Goal: Task Accomplishment & Management: Manage account settings

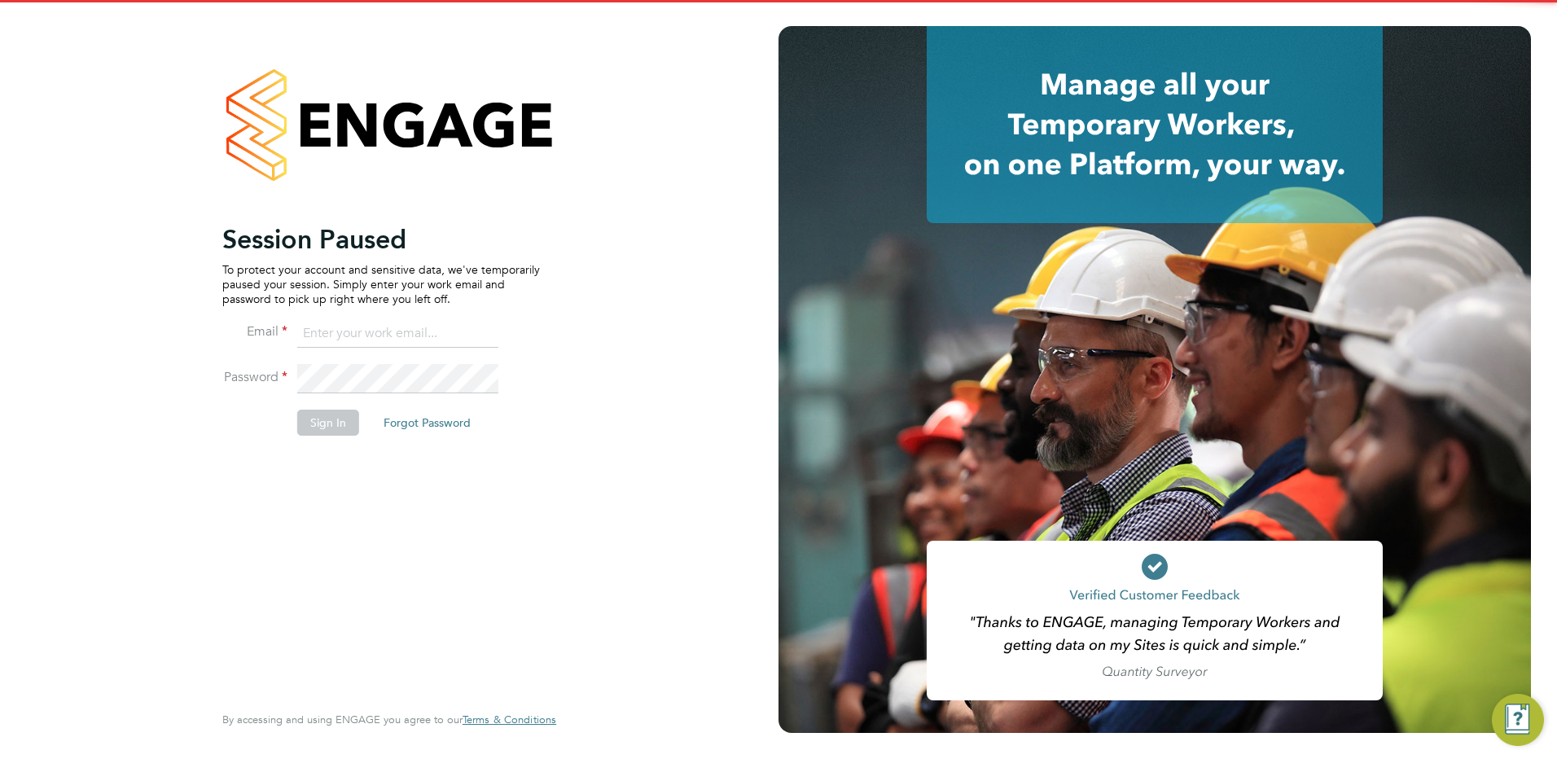
type input "[PERSON_NAME][EMAIL_ADDRESS][PERSON_NAME][DOMAIN_NAME]"
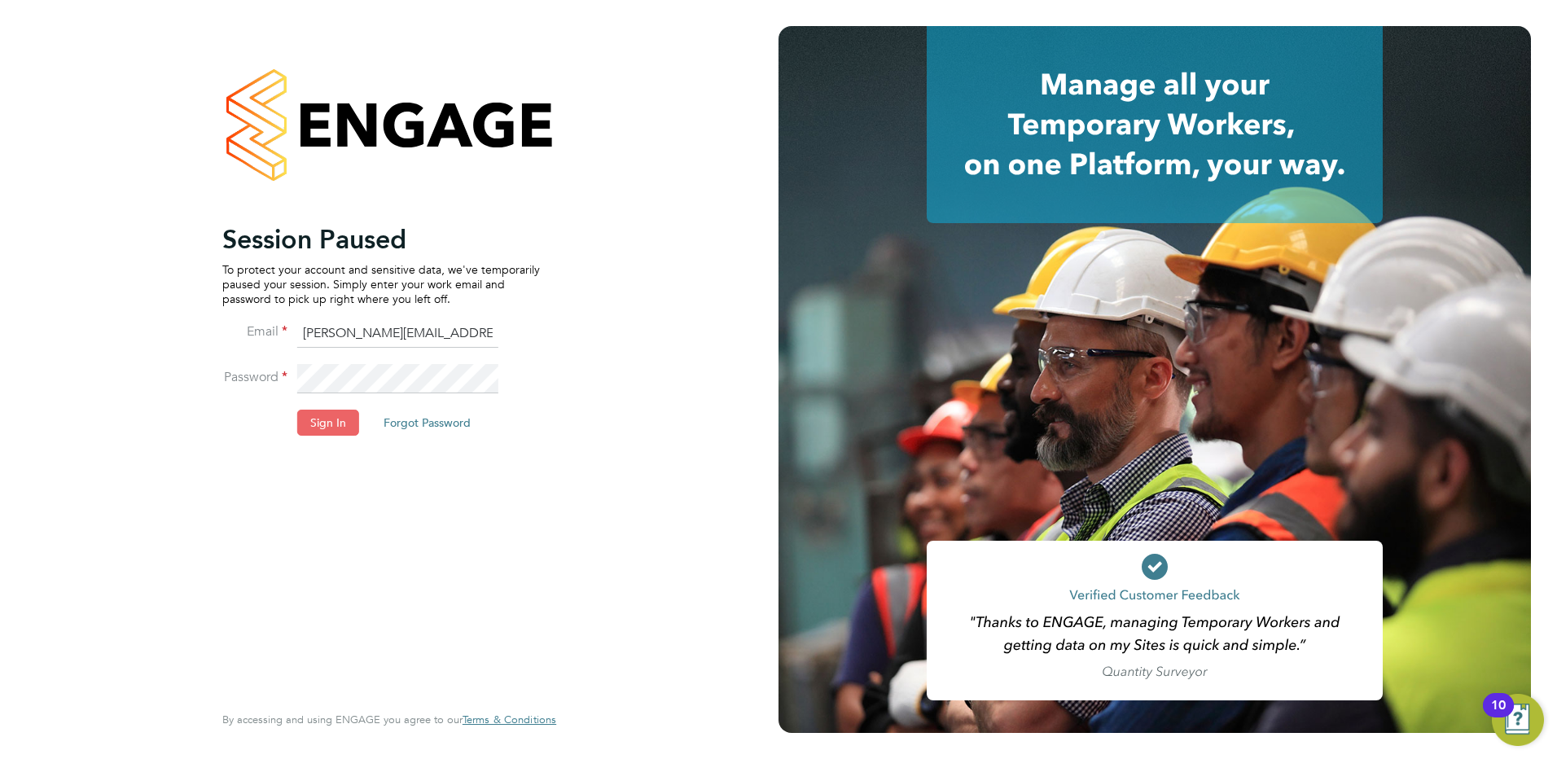
click at [320, 418] on button "Sign In" at bounding box center [328, 423] width 62 height 26
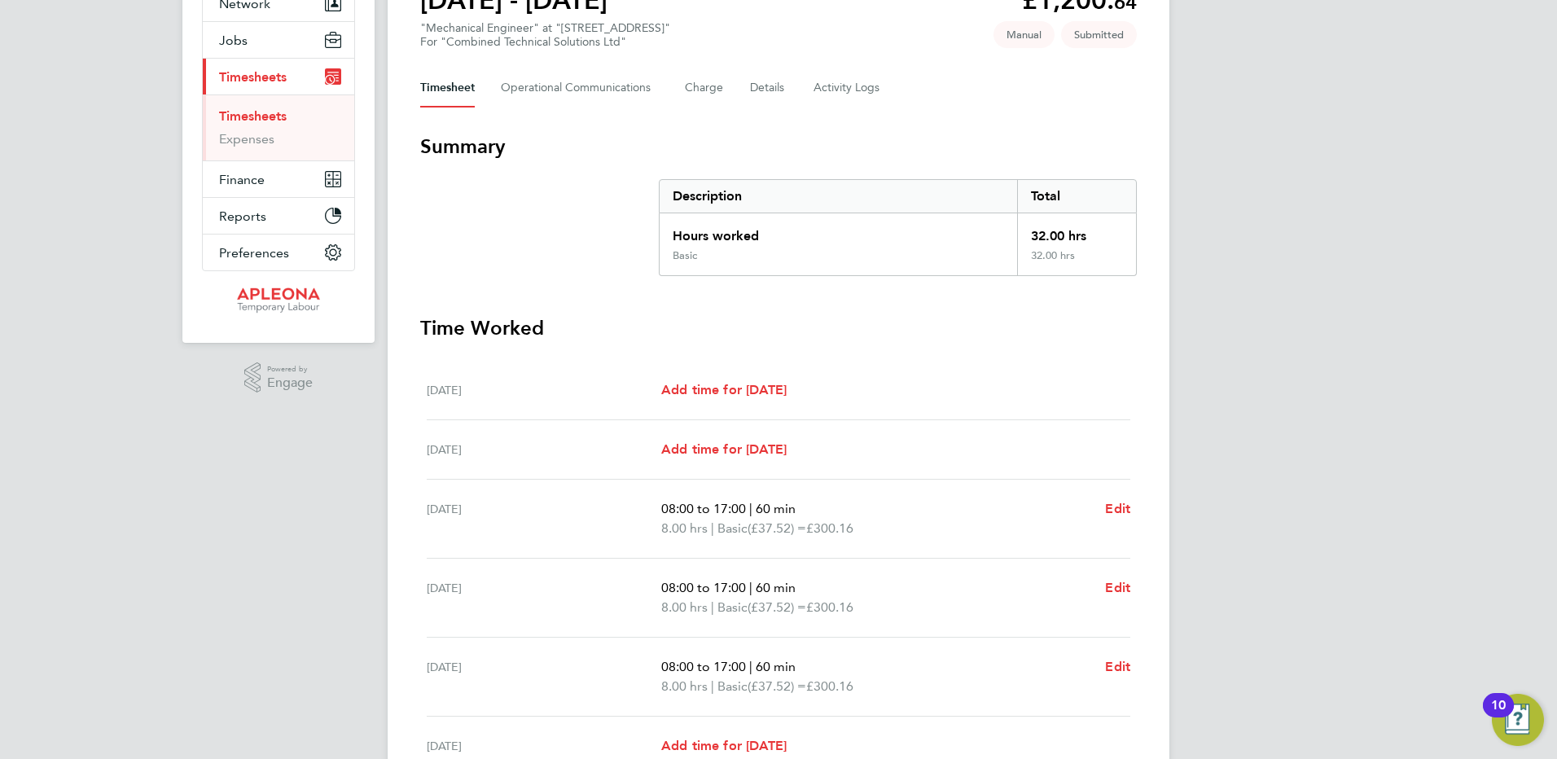
scroll to position [411, 0]
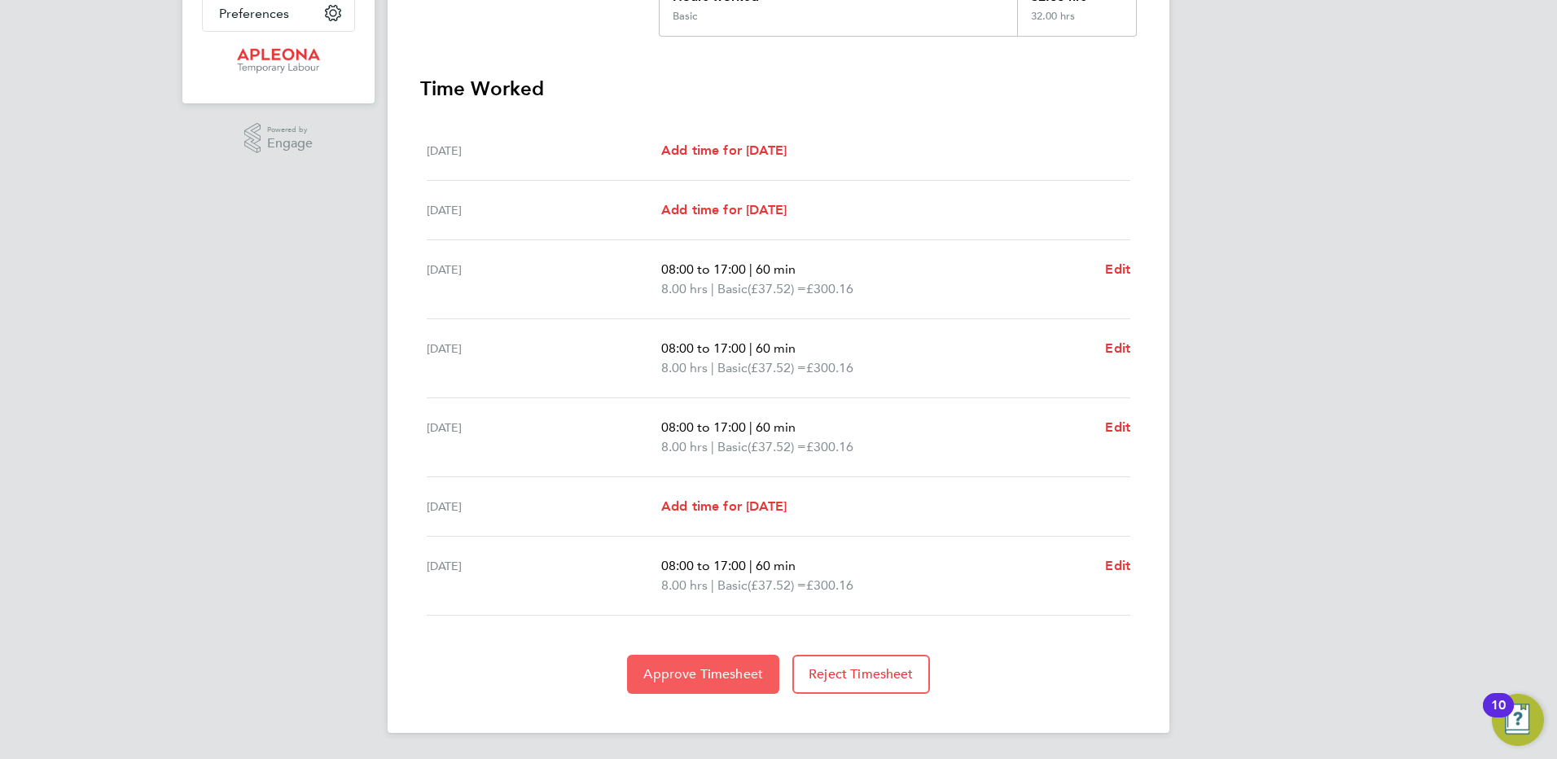
click at [709, 680] on span "Approve Timesheet" at bounding box center [703, 674] width 120 height 16
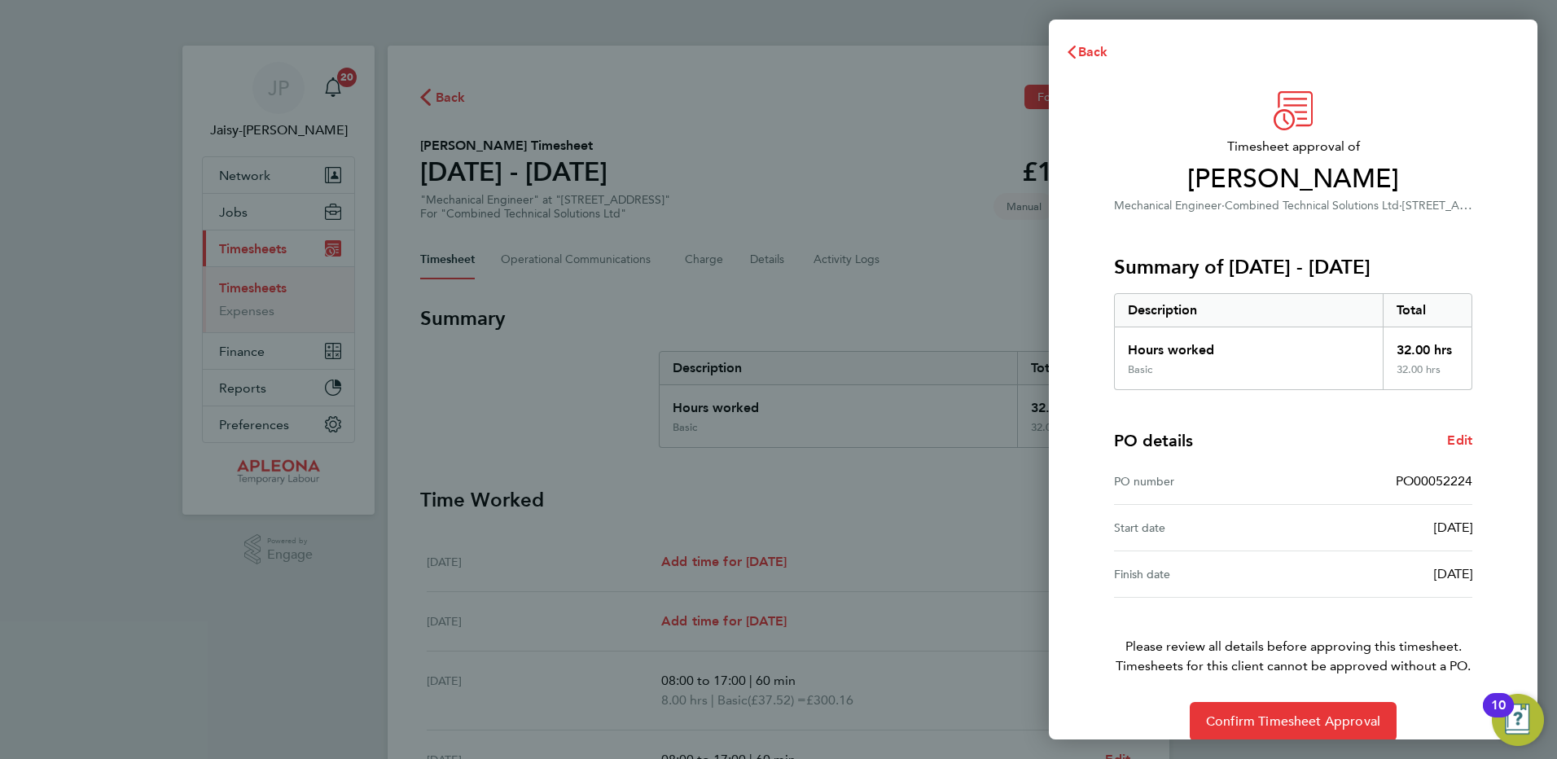
click at [1430, 480] on span "PO00052224" at bounding box center [1434, 480] width 77 height 15
copy span "PO00052224"
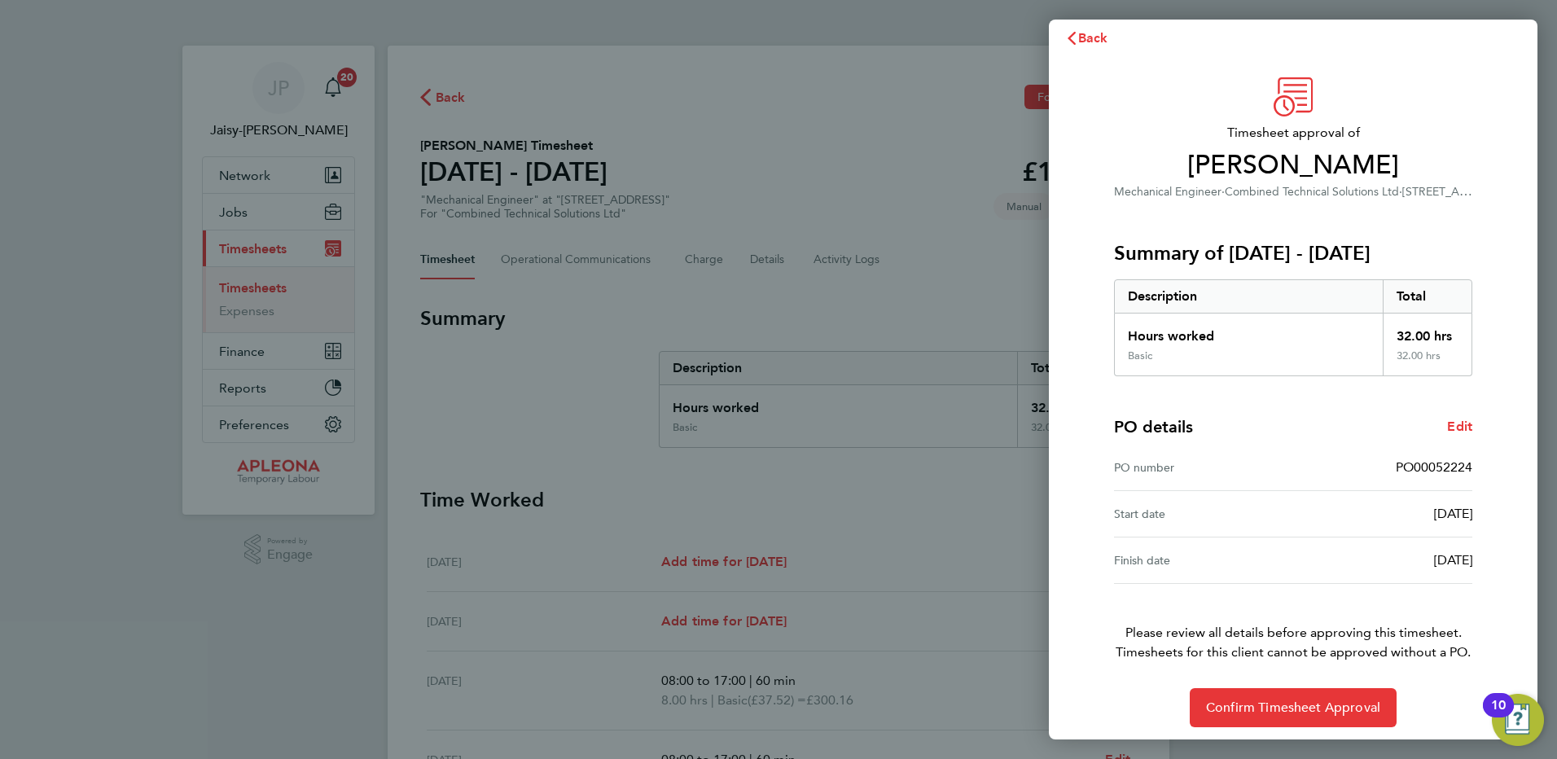
scroll to position [21, 0]
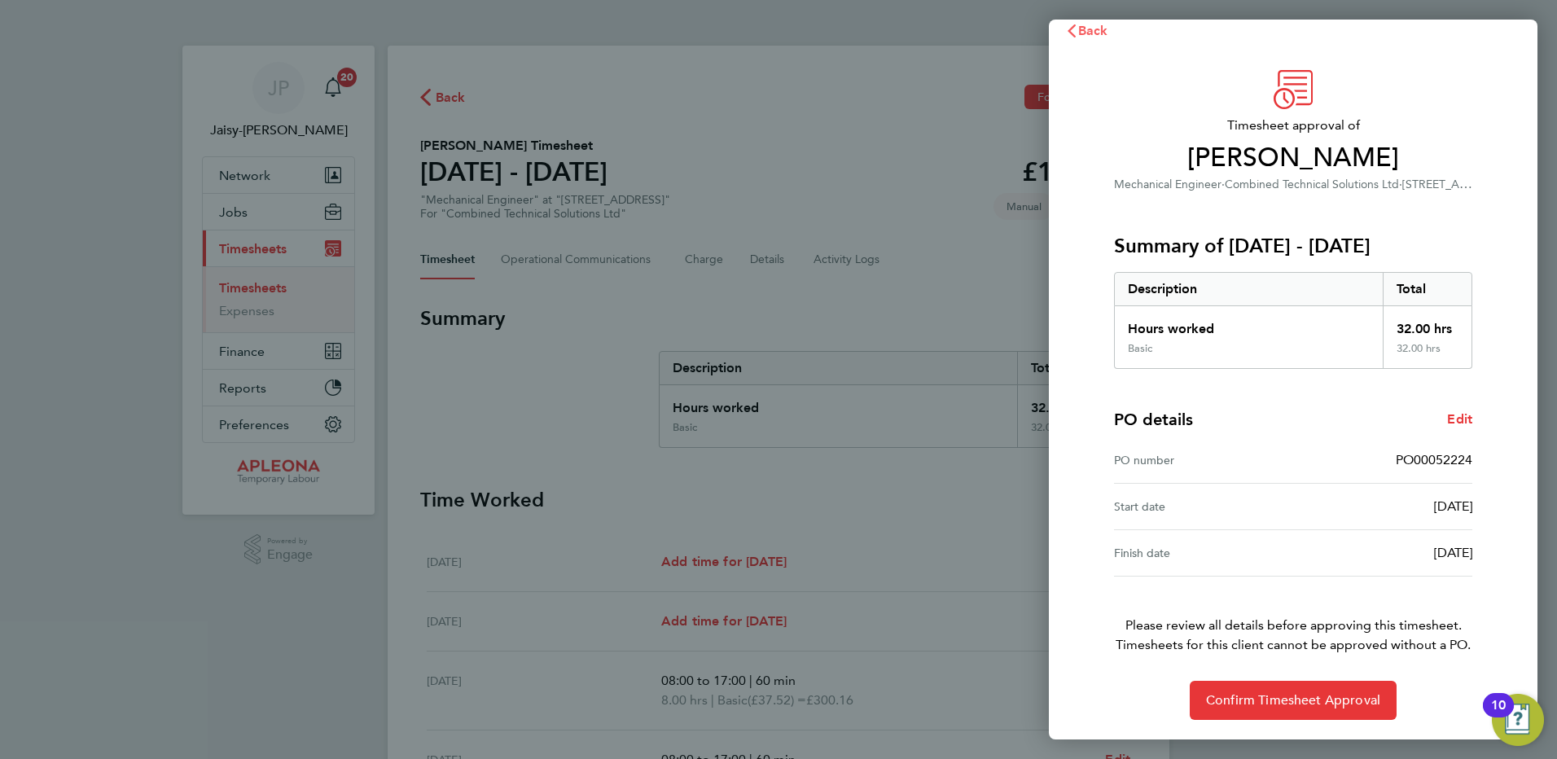
click at [1087, 33] on span "Back" at bounding box center [1093, 30] width 30 height 15
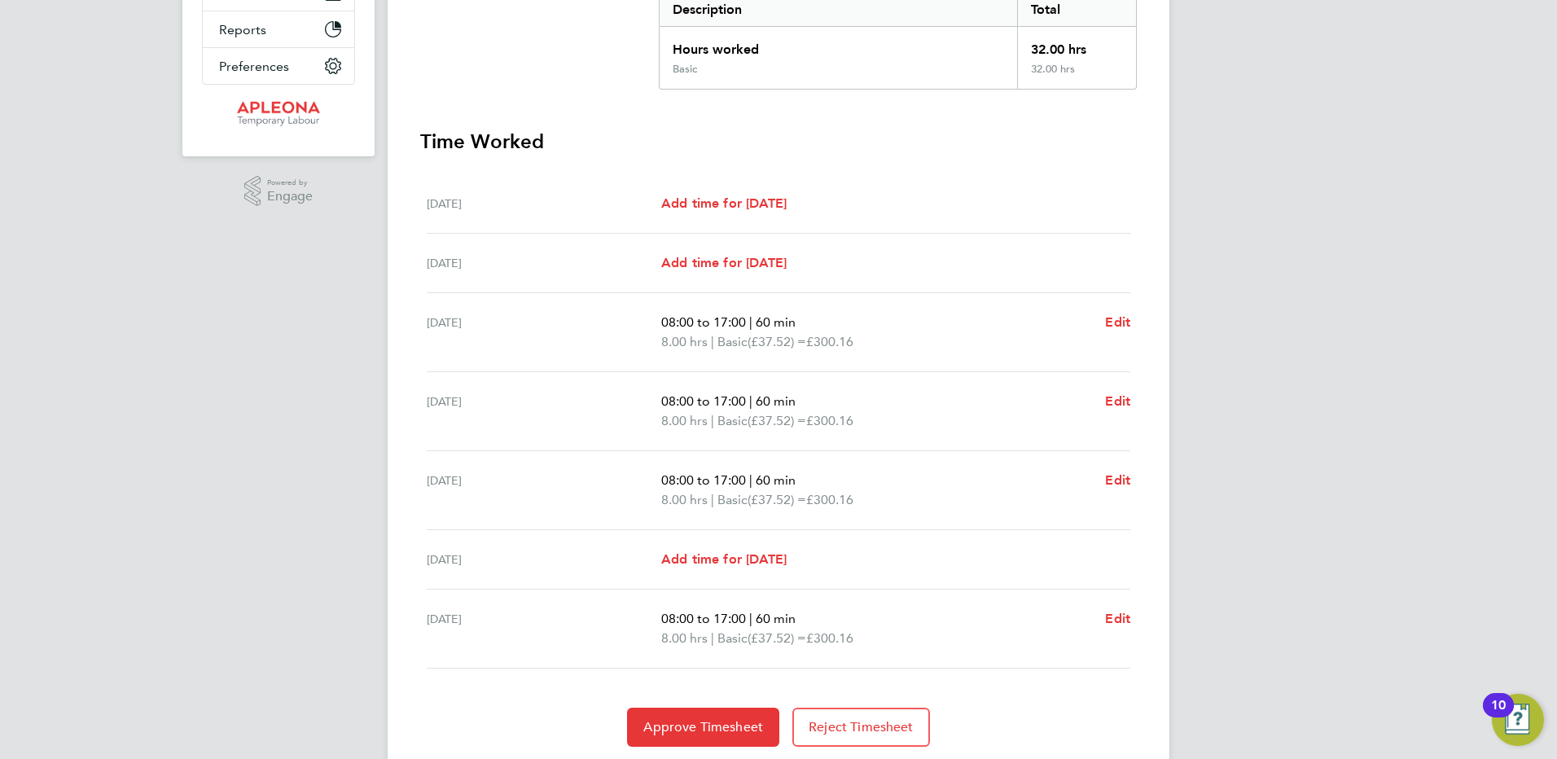
scroll to position [411, 0]
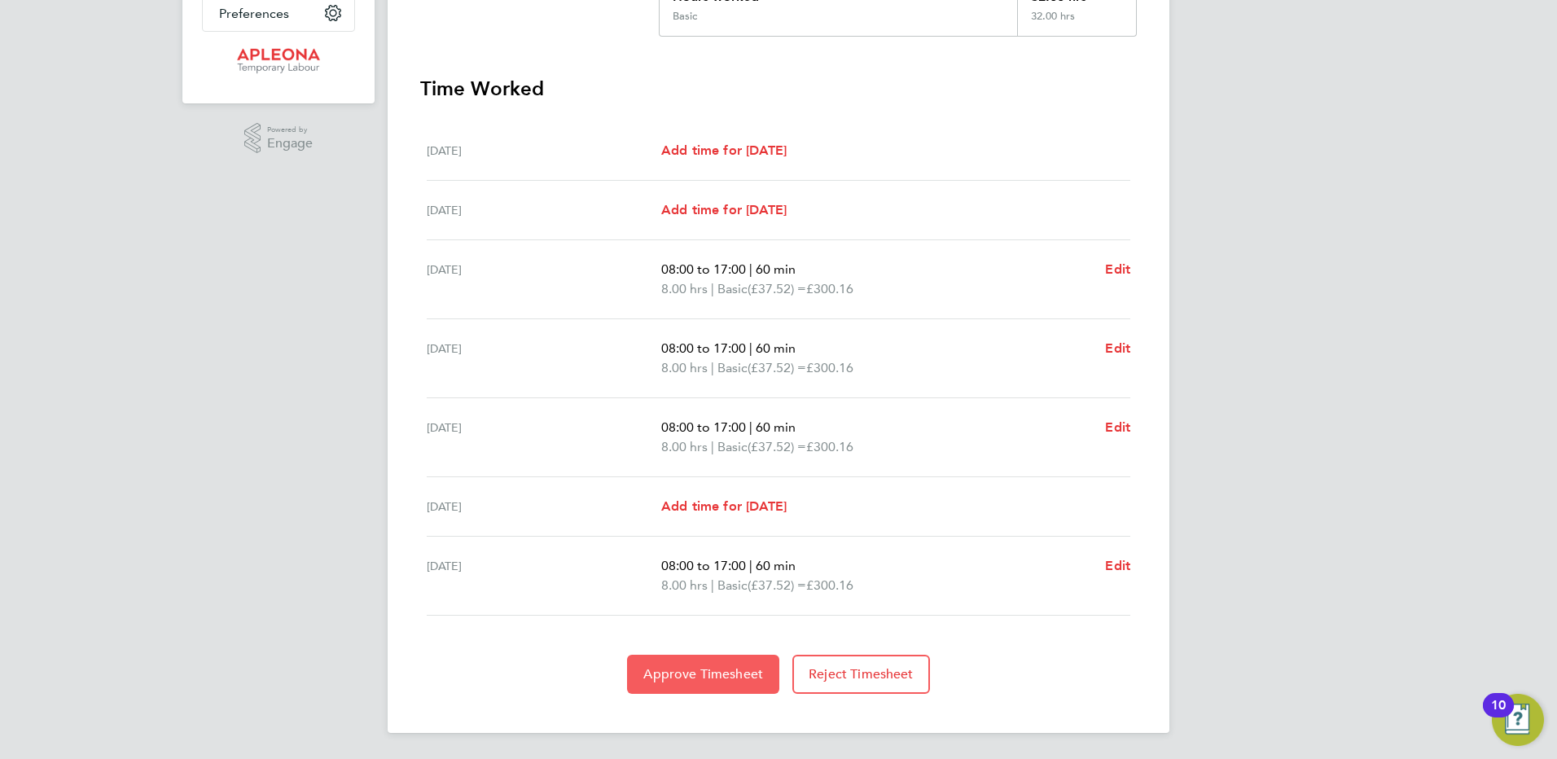
click at [699, 671] on span "Approve Timesheet" at bounding box center [703, 674] width 120 height 16
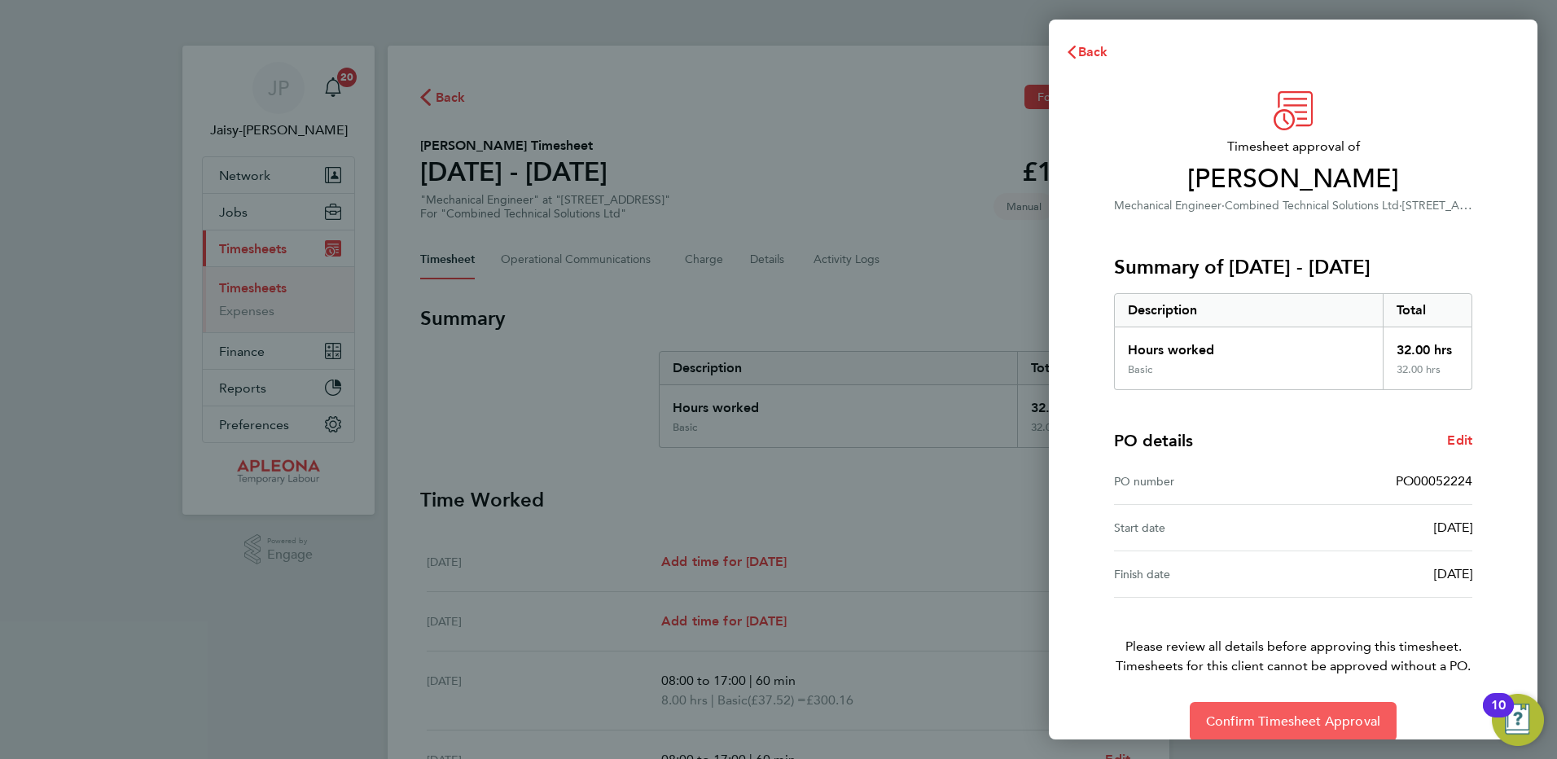
click at [1299, 721] on span "Confirm Timesheet Approval" at bounding box center [1293, 721] width 174 height 16
